Goal: Task Accomplishment & Management: Manage account settings

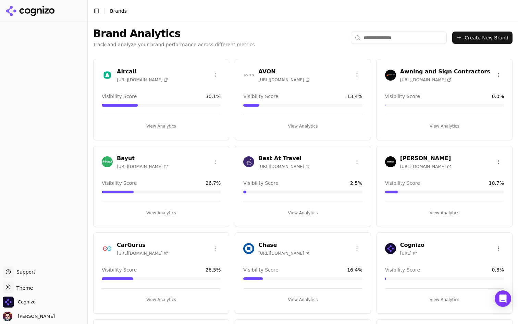
click at [152, 126] on button "View Analytics" at bounding box center [161, 126] width 119 height 11
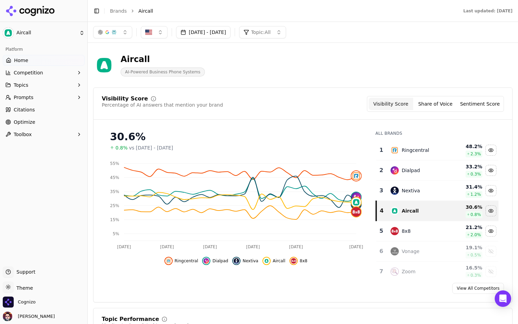
click at [43, 133] on button "Toolbox" at bounding box center [44, 134] width 82 height 11
click at [57, 133] on button "Toolbox" at bounding box center [44, 134] width 82 height 11
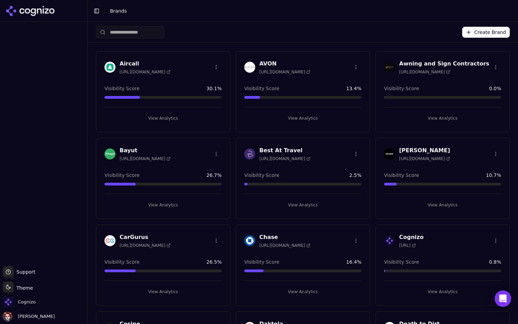
click at [143, 28] on input "search" at bounding box center [130, 32] width 68 height 12
click at [256, 27] on div "Create Brand" at bounding box center [303, 32] width 414 height 21
click at [135, 34] on input "search" at bounding box center [130, 32] width 68 height 12
click at [315, 26] on div "Create Brand" at bounding box center [303, 32] width 414 height 21
click at [318, 120] on button "View Analytics" at bounding box center [302, 118] width 117 height 11
